Goal: Task Accomplishment & Management: Manage account settings

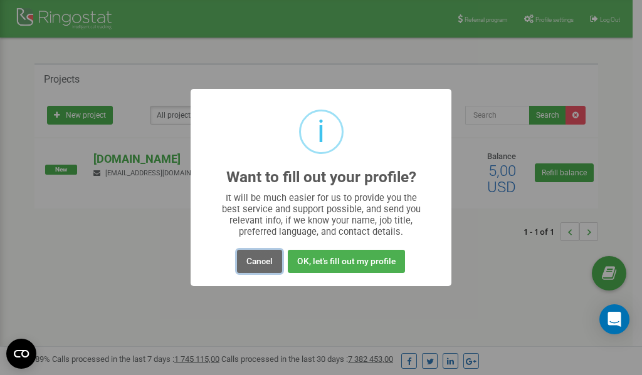
click at [266, 259] on button "Cancel" at bounding box center [259, 261] width 45 height 23
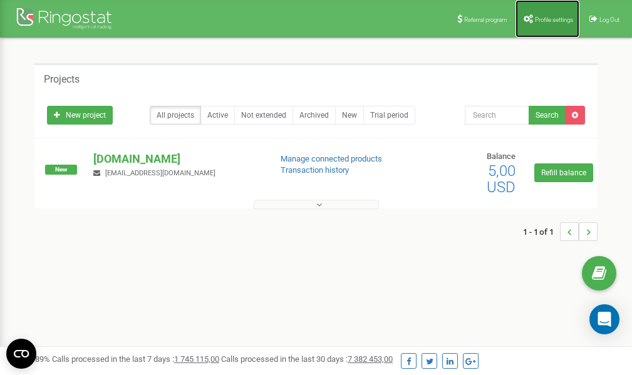
click at [548, 23] on link "Profile settings" at bounding box center [548, 19] width 64 height 38
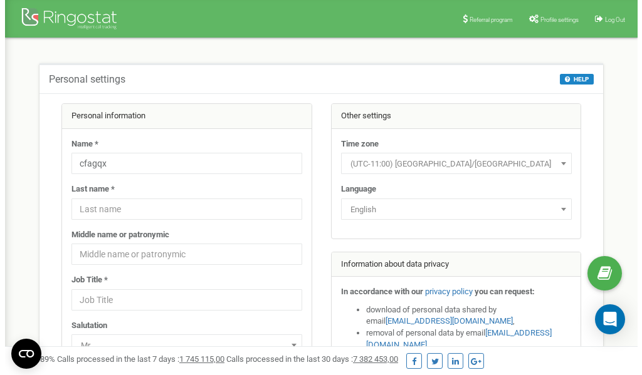
scroll to position [63, 0]
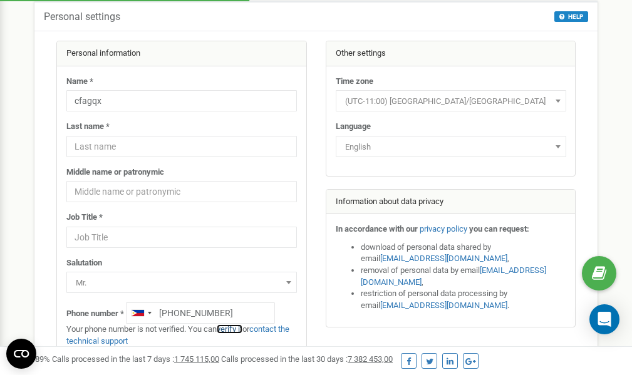
click at [235, 329] on link "verify it" at bounding box center [230, 329] width 26 height 9
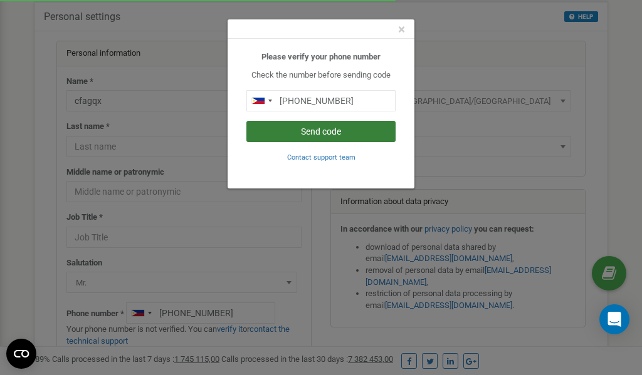
click at [322, 131] on button "Send code" at bounding box center [320, 131] width 149 height 21
